Goal: Transaction & Acquisition: Subscribe to service/newsletter

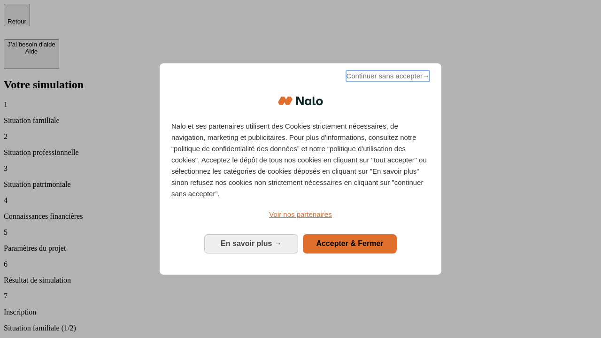
click at [387, 77] on span "Continuer sans accepter →" at bounding box center [388, 75] width 84 height 11
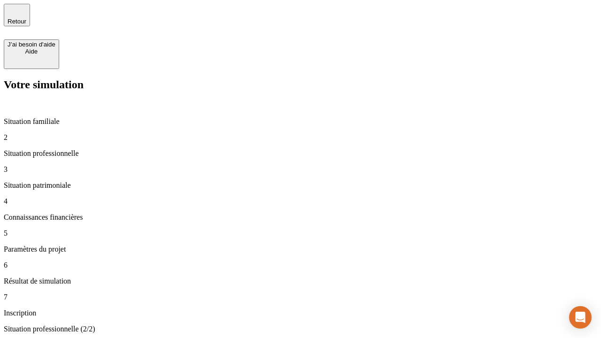
type input "70 000"
type input "1 000"
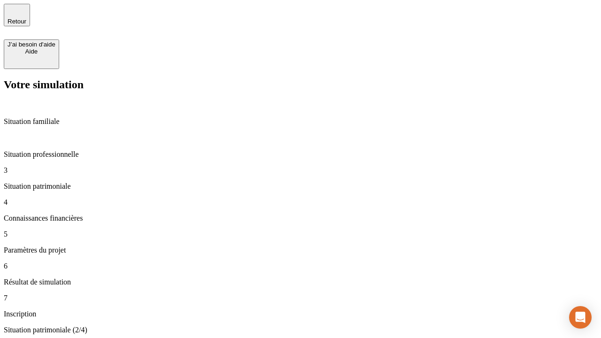
type input "800"
type input "6"
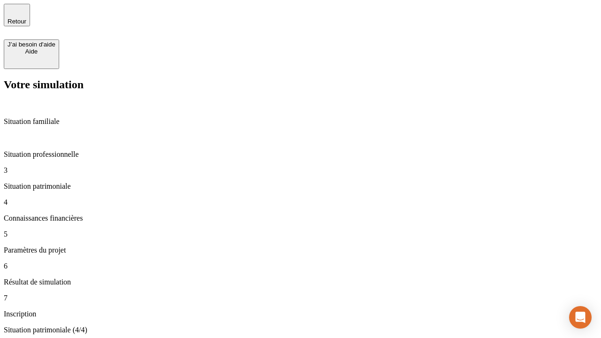
type input "400"
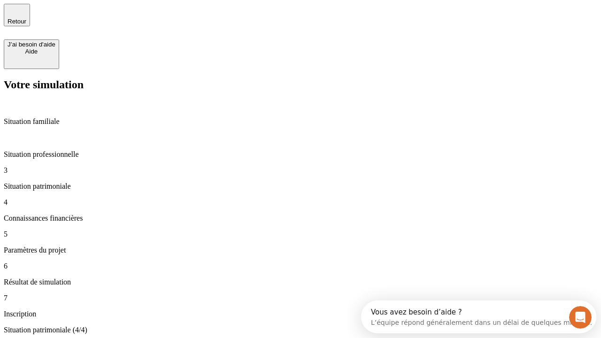
scroll to position [14, 0]
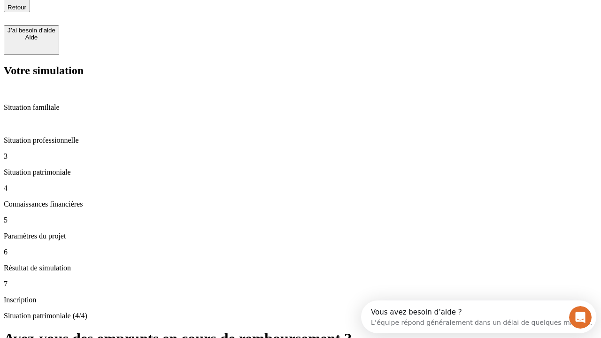
type input "3"
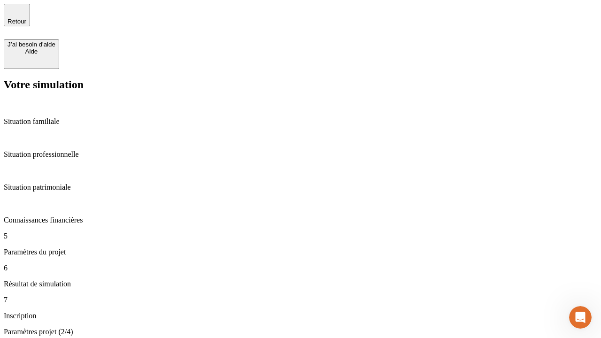
type input "35"
type input "500"
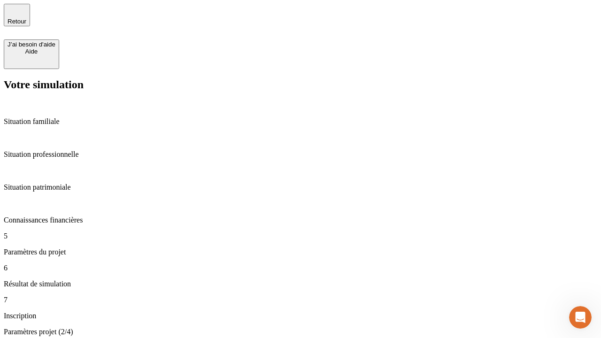
type input "640"
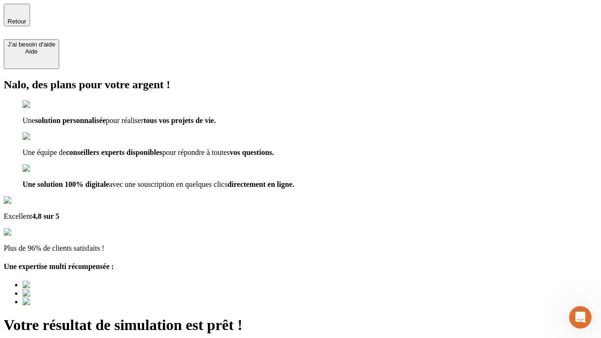
type input "[EMAIL_ADDRESS][DOMAIN_NAME]"
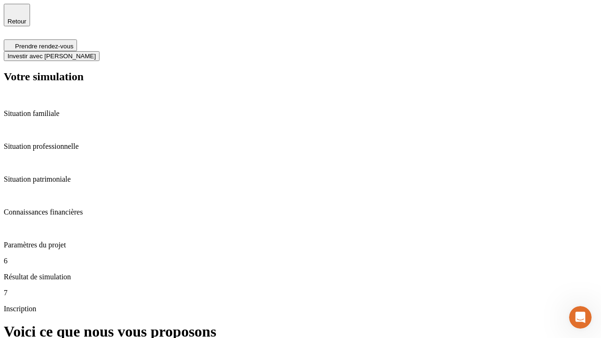
click at [96, 53] on span "Investir avec [PERSON_NAME]" at bounding box center [52, 56] width 88 height 7
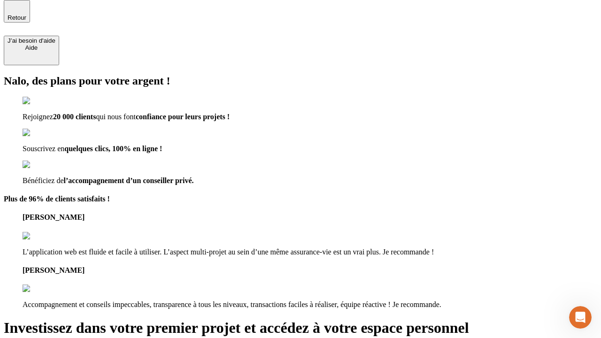
scroll to position [3, 0]
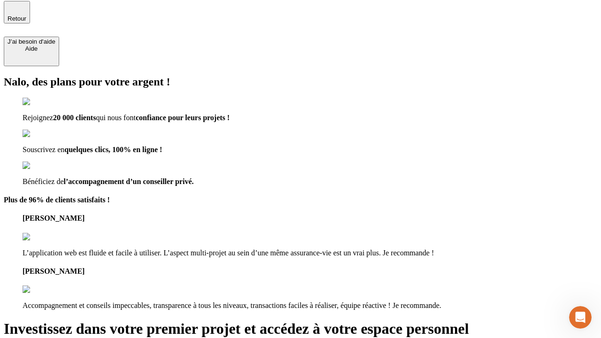
type input "[PERSON_NAME][EMAIL_ADDRESS][DOMAIN_NAME]"
